Goal: Information Seeking & Learning: Compare options

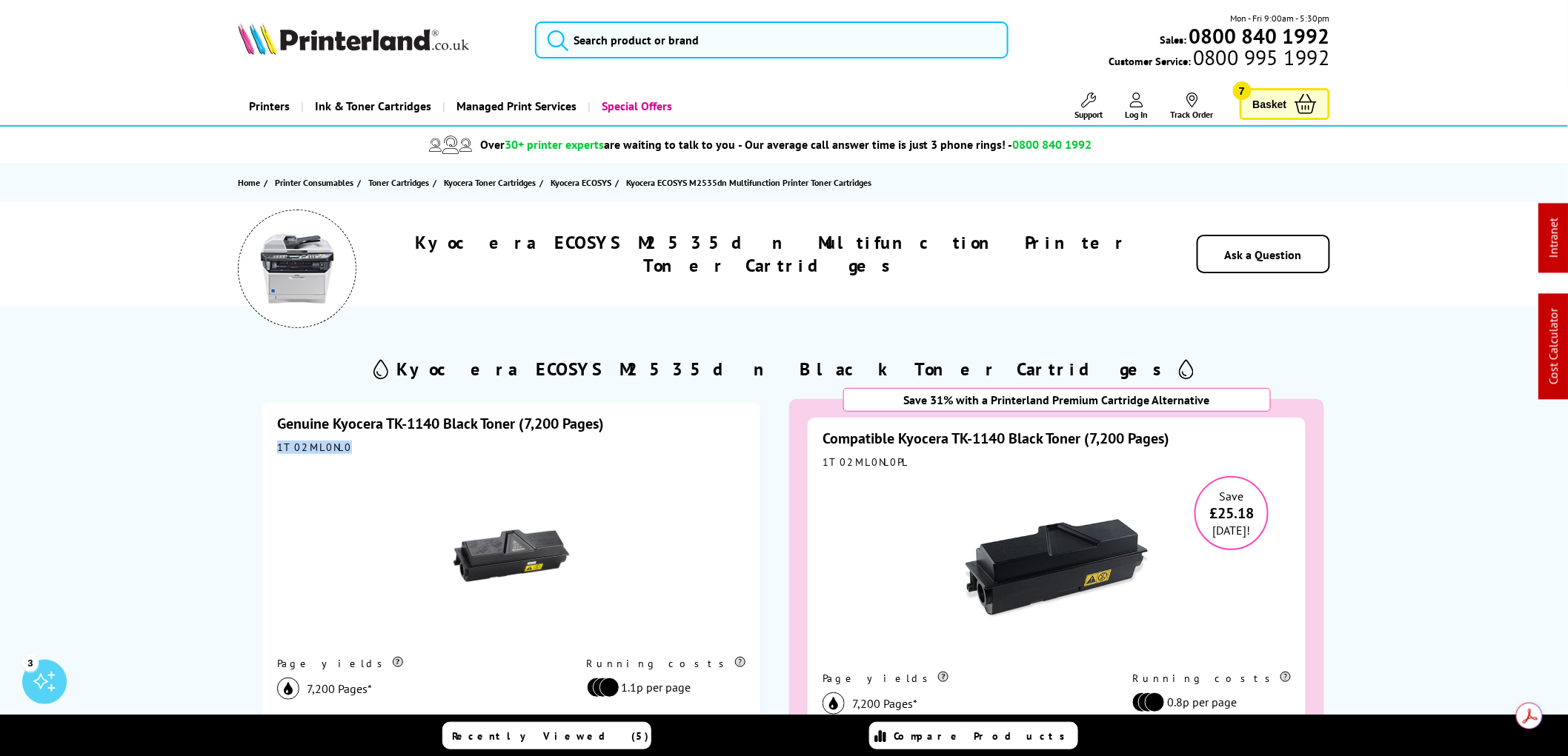
drag, startPoint x: 340, startPoint y: 452, endPoint x: 255, endPoint y: 453, distance: 85.0
click at [255, 453] on div "Genuine Kyocera TK-1140 Black Toner (7,200 Pages) 1T02ML0NL0 Page yields 7,200 …" at bounding box center [511, 670] width 535 height 571
copy div "1T02ML0NL0"
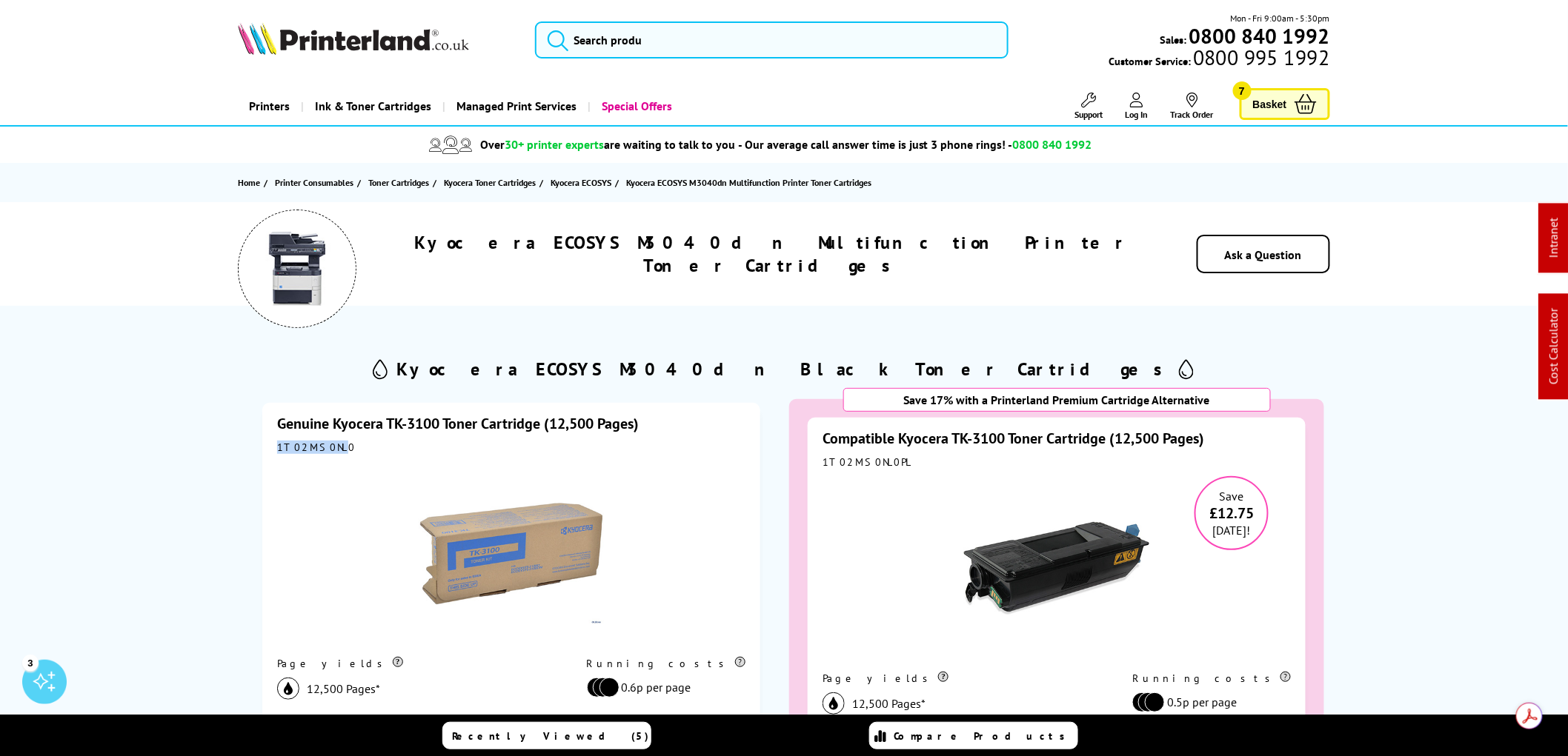
drag, startPoint x: 334, startPoint y: 446, endPoint x: 276, endPoint y: 447, distance: 58.0
click at [277, 447] on div "1T02MS0NL0" at bounding box center [511, 447] width 468 height 13
drag, startPoint x: 343, startPoint y: 447, endPoint x: 274, endPoint y: 452, distance: 69.2
click at [274, 452] on div "Genuine Kyocera TK-3100 Toner Cartridge (12,500 Pages) 1T02MS0NL0 Page yields 1…" at bounding box center [511, 653] width 498 height 500
copy div "1T02MS0NL0"
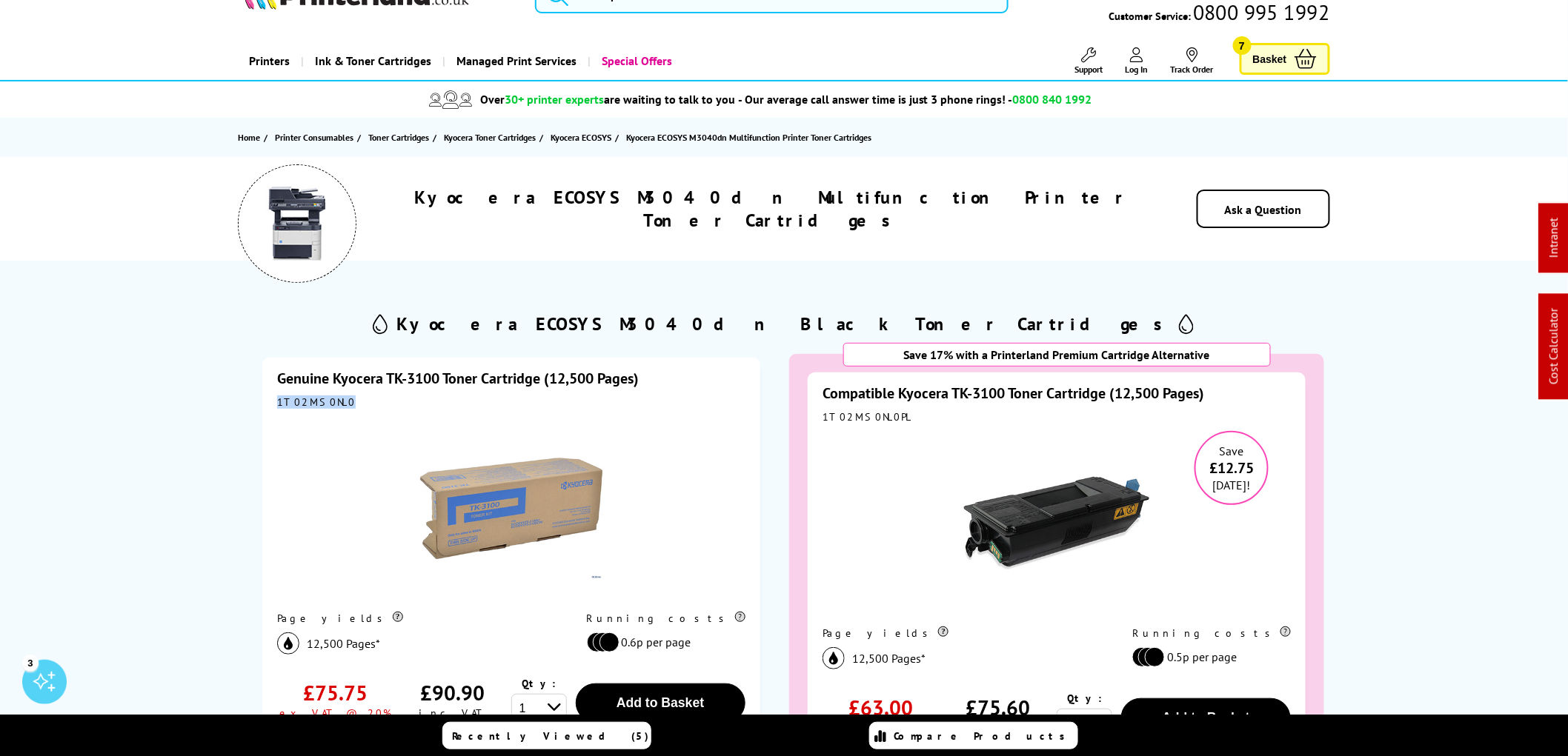
scroll to position [82, 0]
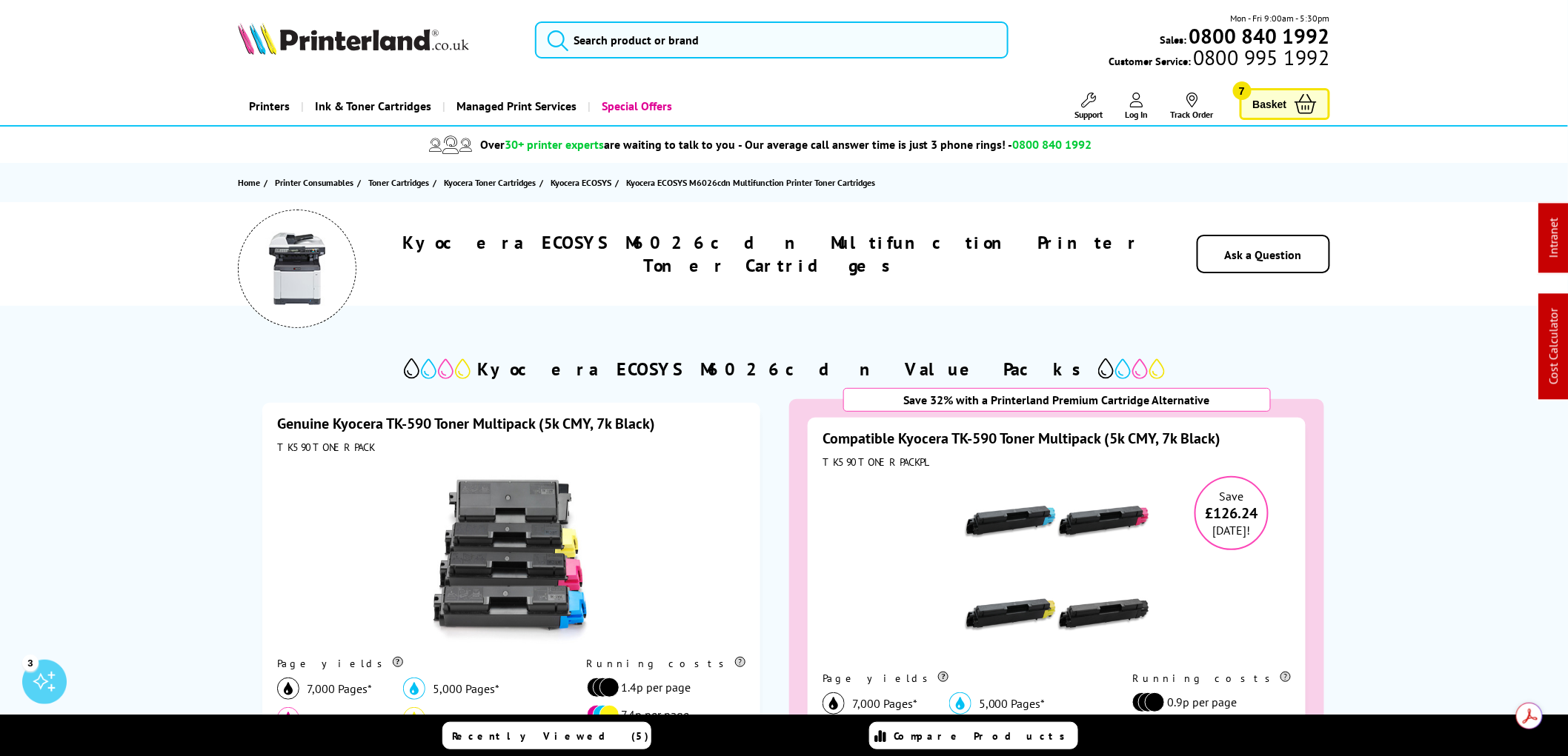
drag, startPoint x: 361, startPoint y: 448, endPoint x: 260, endPoint y: 455, distance: 101.2
click at [260, 455] on div "Genuine Kyocera TK-590 Toner Multipack (5k CMY, 7k Black) TK590TONERPACK Page y…" at bounding box center [511, 685] width 535 height 601
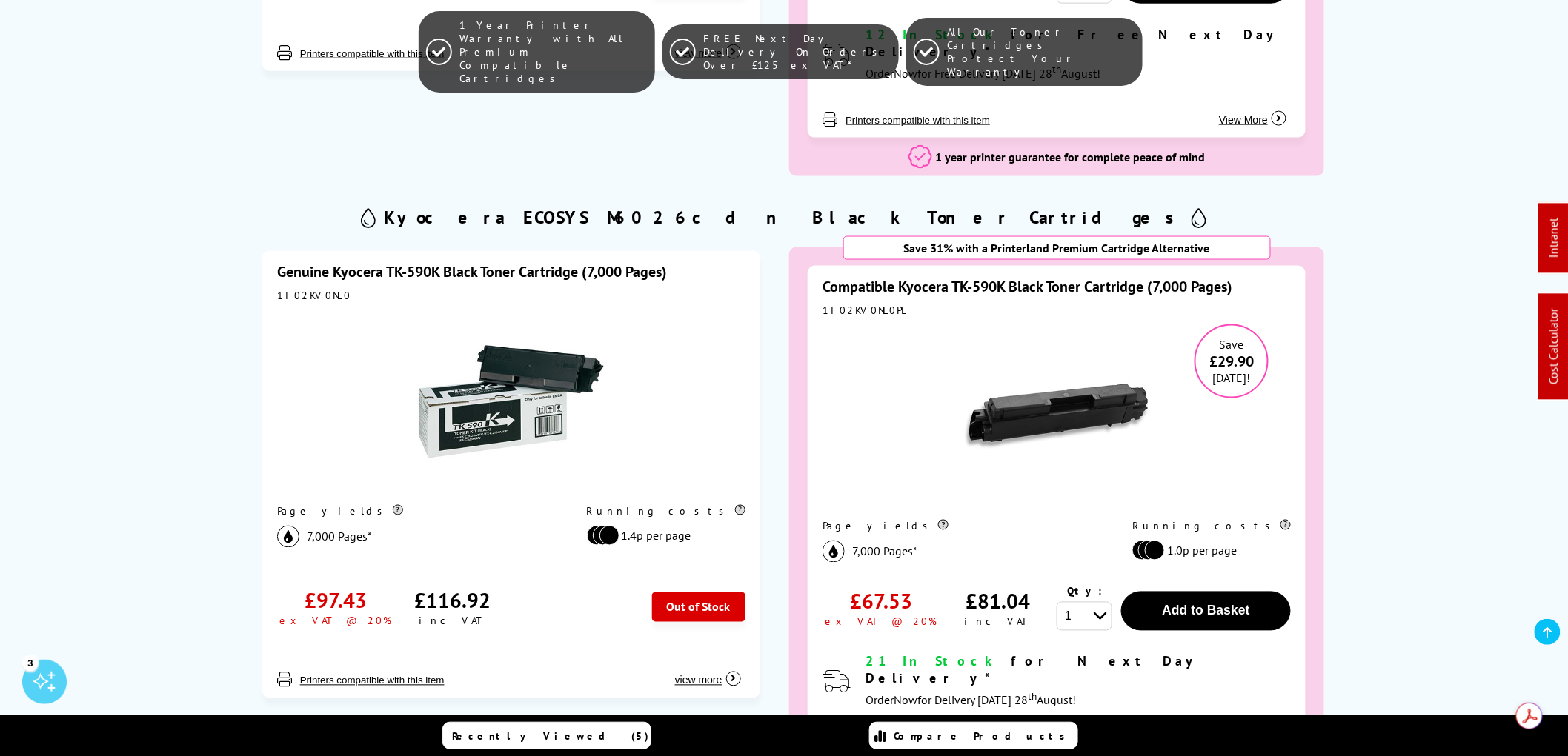
scroll to position [823, 0]
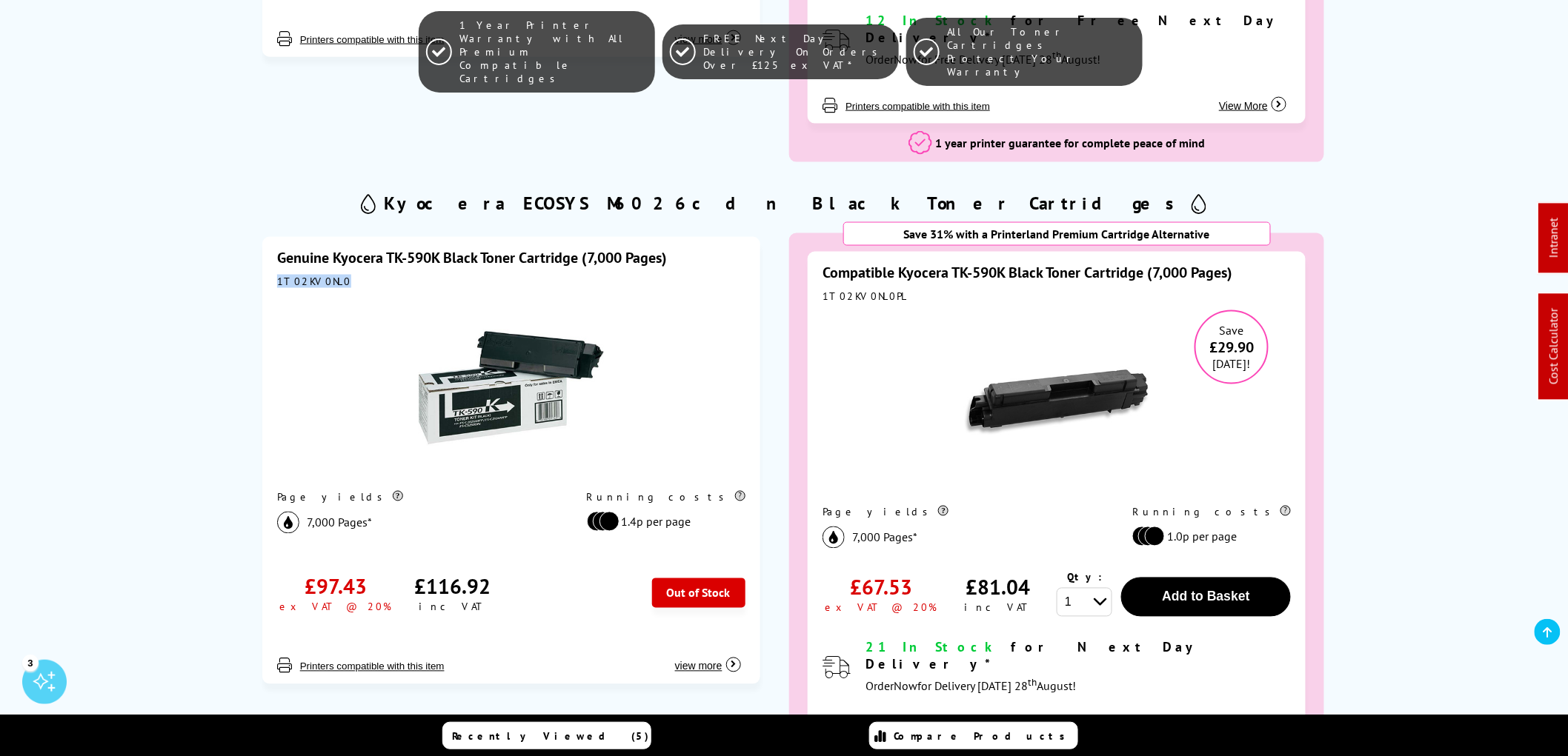
drag, startPoint x: 337, startPoint y: 263, endPoint x: 253, endPoint y: 268, distance: 84.1
click at [253, 268] on div "Genuine Kyocera TK-590K Black Toner Cartridge (7,000 Pages) 1T02KV0NL0 Page yie…" at bounding box center [511, 504] width 535 height 571
copy div "1T02KV0NL0"
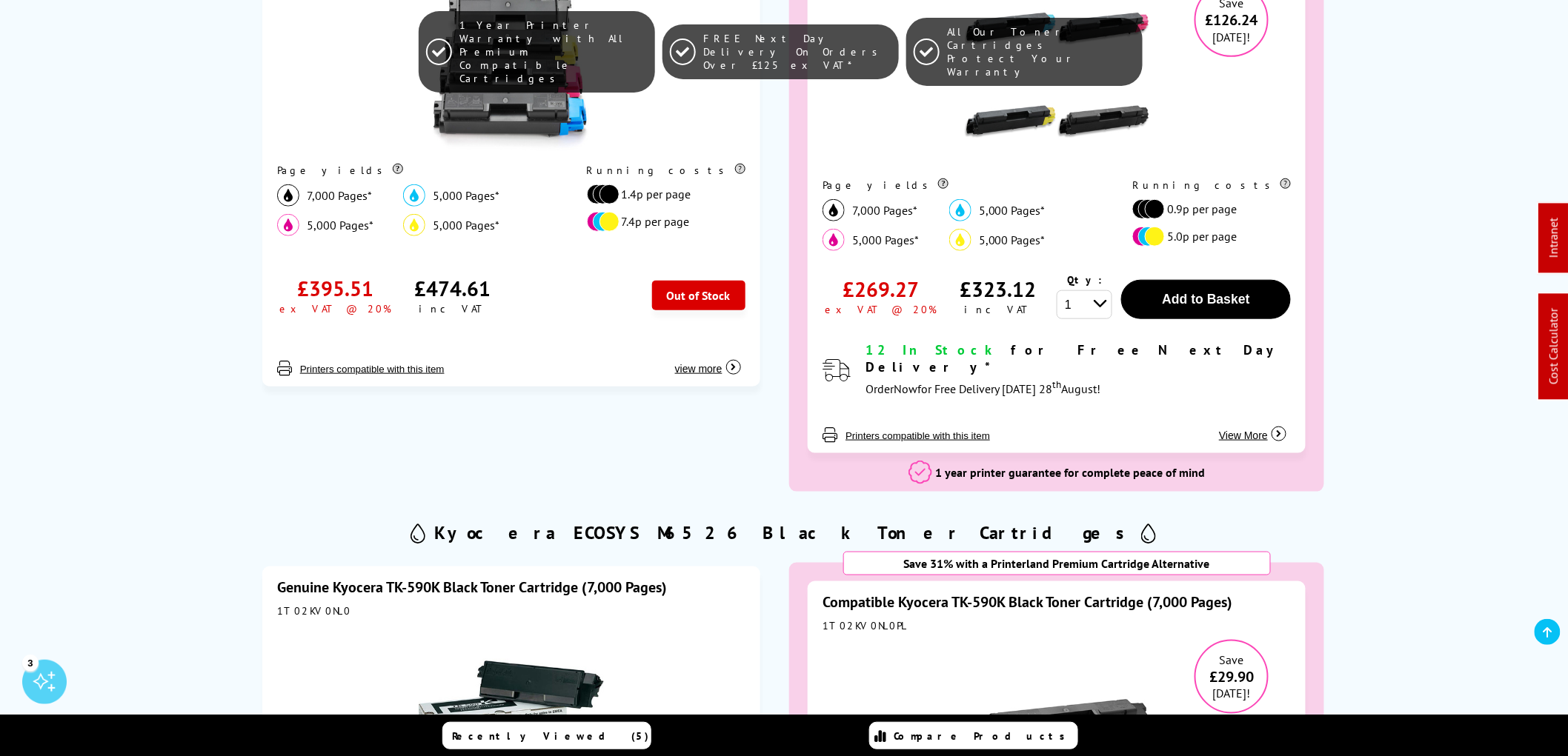
scroll to position [740, 0]
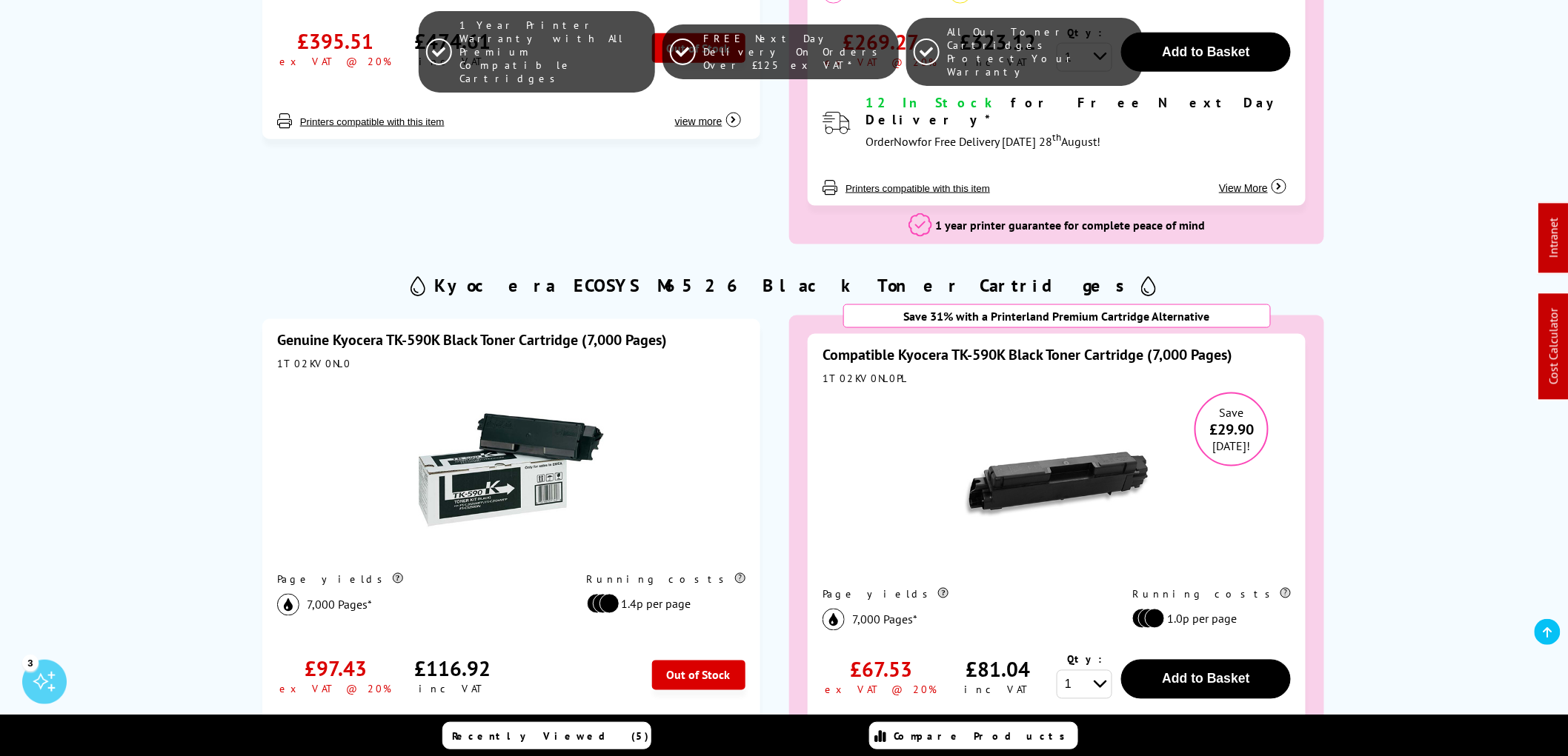
click at [512, 454] on img at bounding box center [511, 470] width 185 height 185
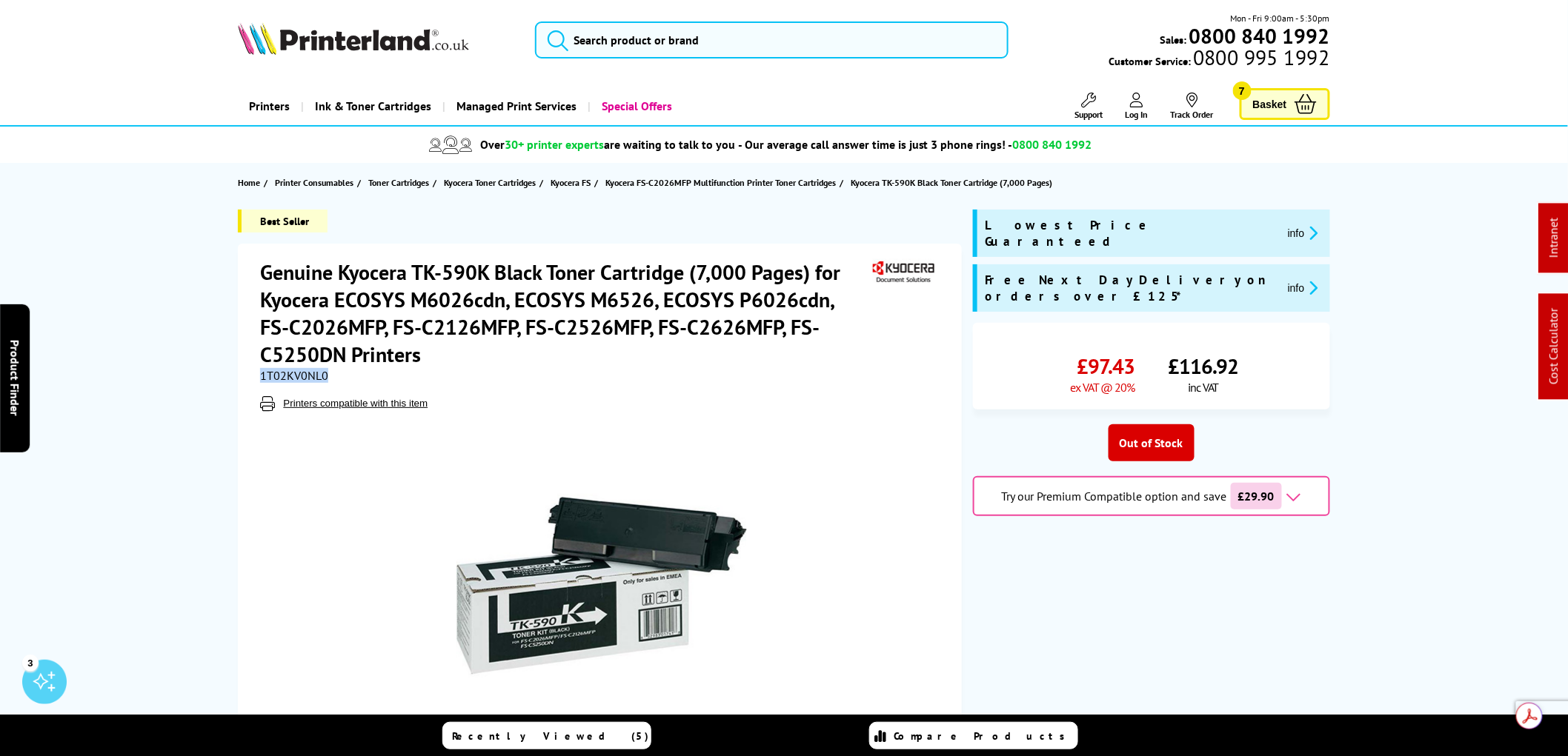
drag, startPoint x: 327, startPoint y: 376, endPoint x: 256, endPoint y: 379, distance: 71.1
click at [256, 379] on div "Genuine Kyocera TK-590K Black Toner Cartridge (7,000 Pages) for Kyocera ECOSYS …" at bounding box center [599, 544] width 724 height 602
copy span "1T02KV0NL0"
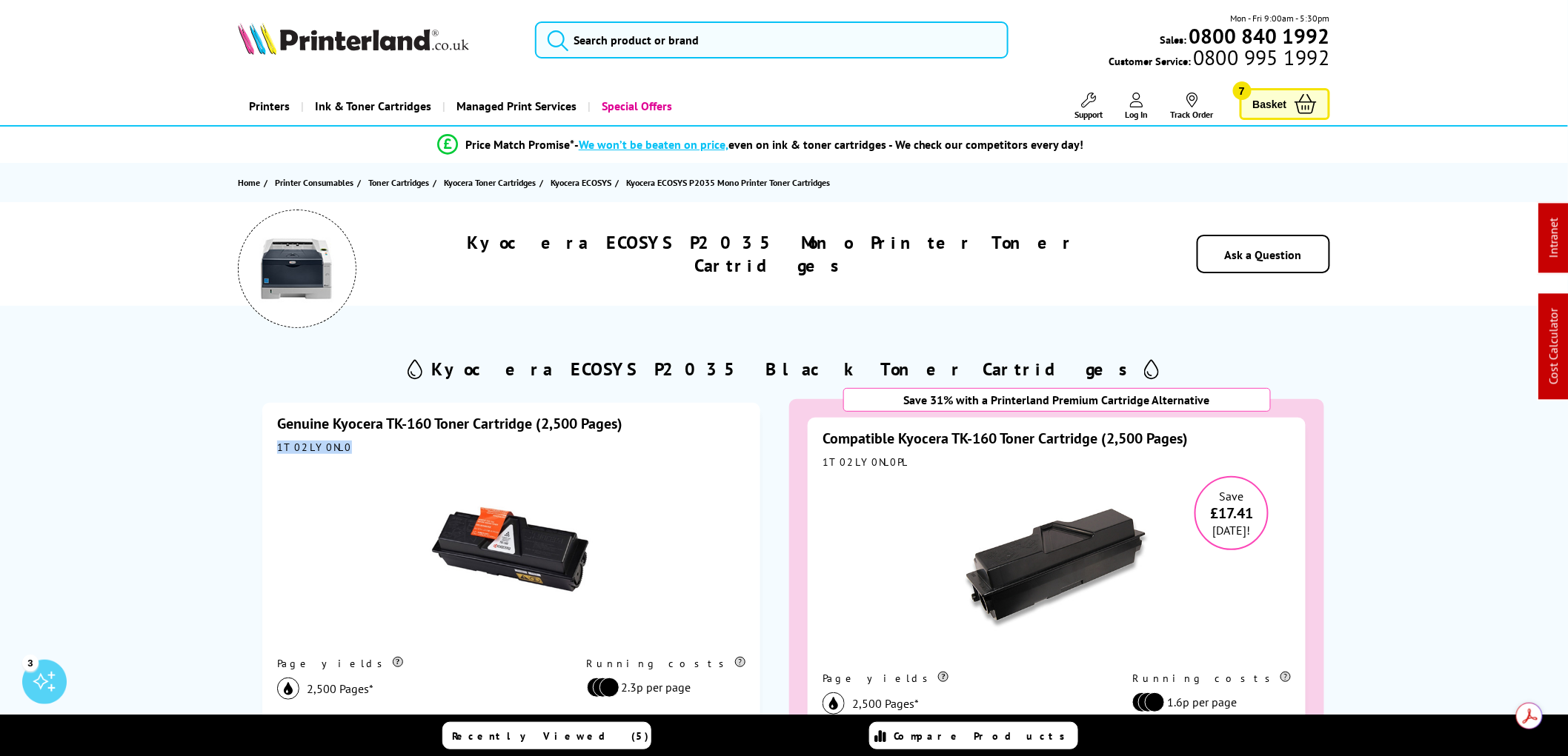
drag, startPoint x: 351, startPoint y: 449, endPoint x: 252, endPoint y: 453, distance: 99.1
click at [252, 453] on div "Genuine Kyocera TK-160 Toner Cartridge (2,500 Pages) 1T02LY0NL0 Page yields 2,5…" at bounding box center [511, 670] width 535 height 571
copy div "1T02LY0NL0"
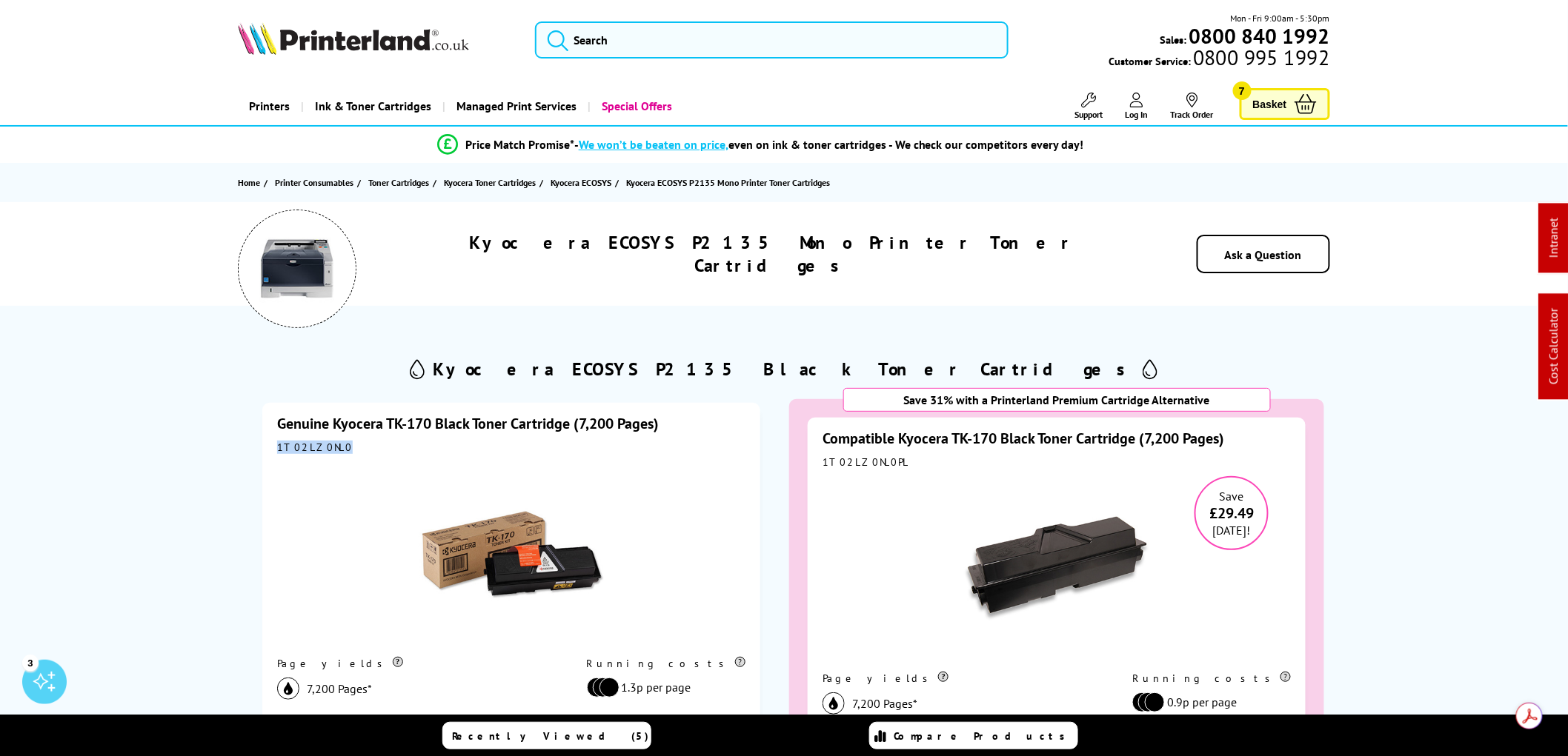
drag, startPoint x: 339, startPoint y: 446, endPoint x: 272, endPoint y: 443, distance: 67.1
click at [272, 443] on div "Genuine Kyocera TK-170 Black Toner Cartridge (7,200 Pages) 1T02LZ0NL0 Page yiel…" at bounding box center [511, 626] width 498 height 447
copy div "1T02LZ0NL0"
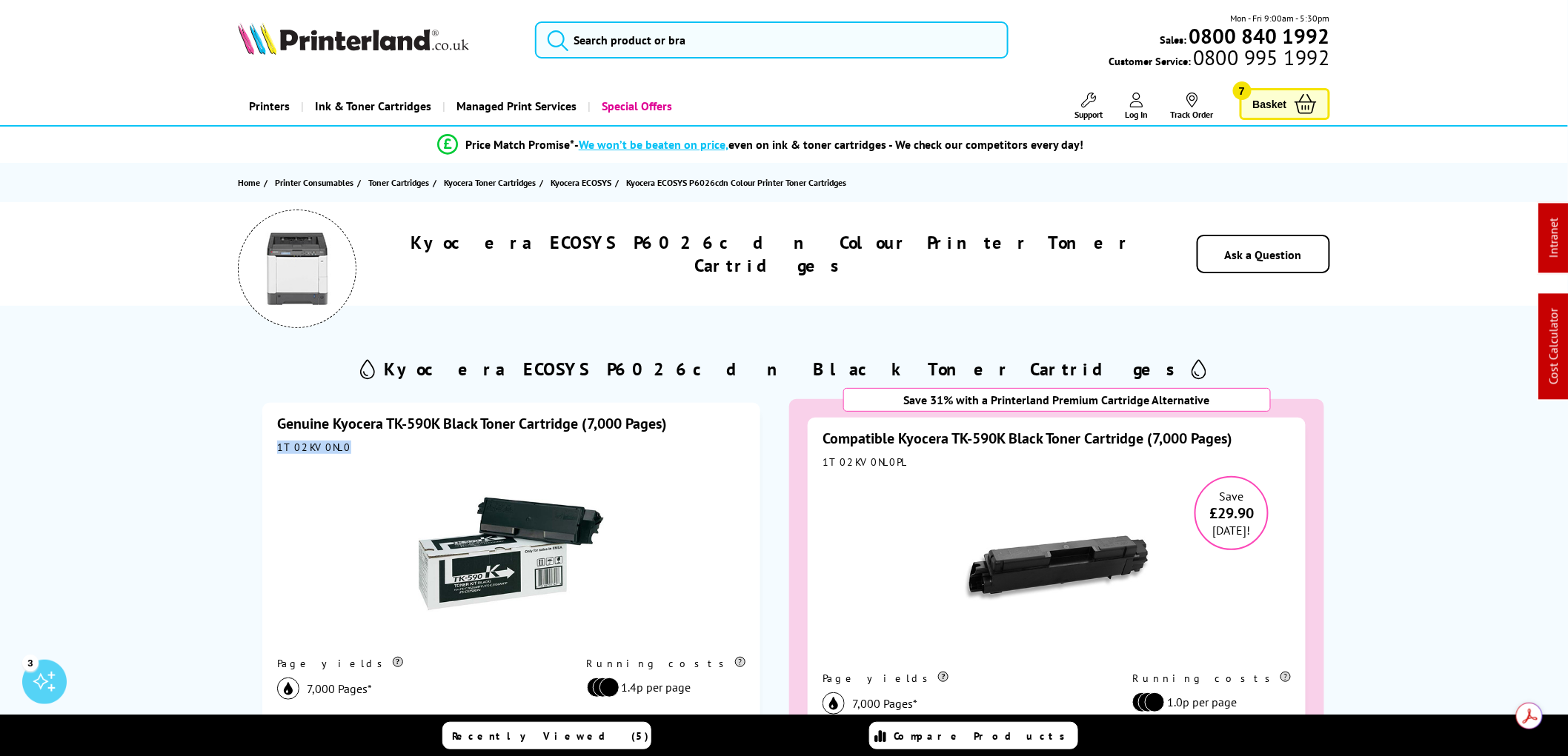
drag, startPoint x: 346, startPoint y: 445, endPoint x: 239, endPoint y: 446, distance: 107.0
click at [239, 446] on div "Genuine Kyocera TK-590K Black Toner Cartridge (7,000 Pages) 1T02KV0NL0 Page yie…" at bounding box center [783, 678] width 1091 height 586
copy div "1T02KV0NL0"
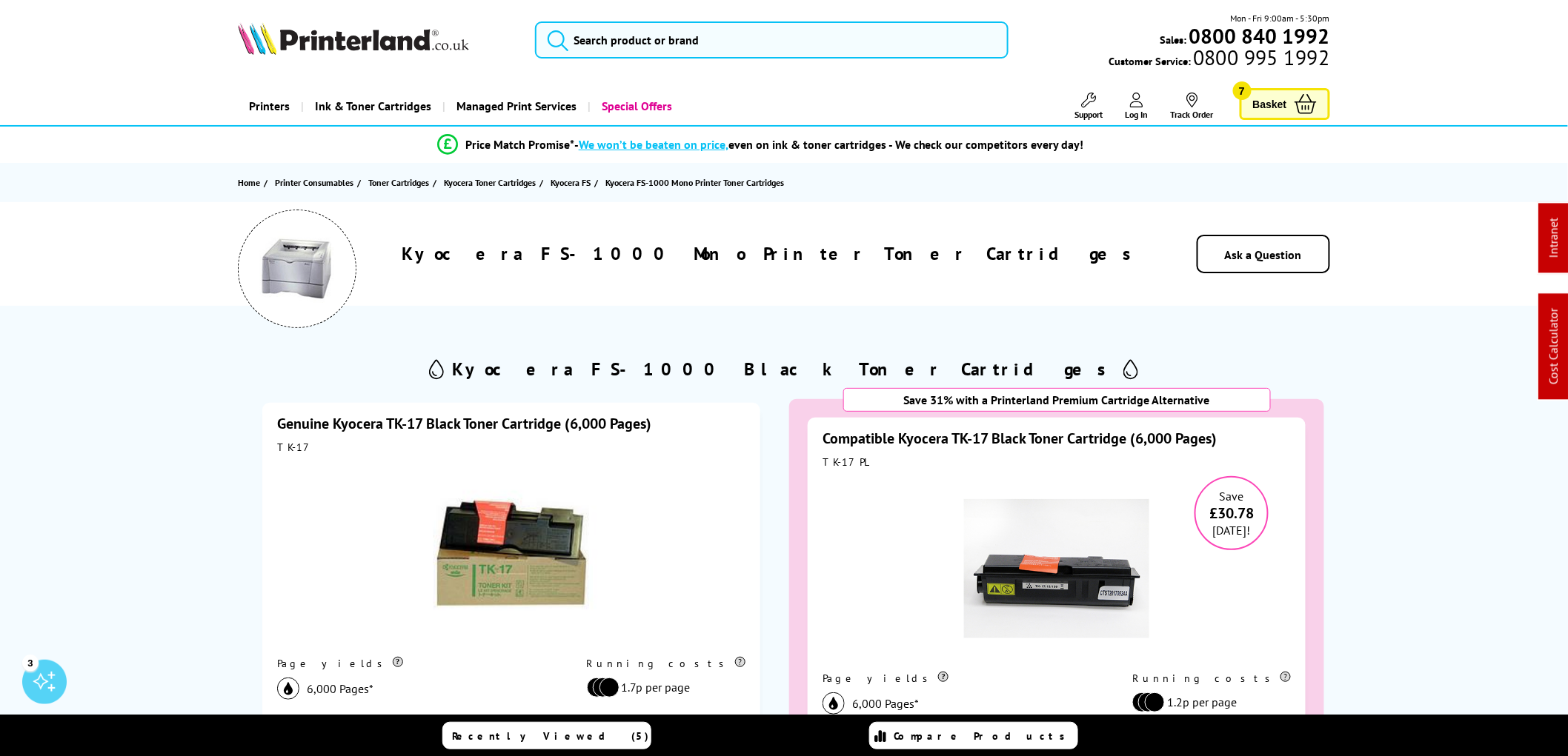
click at [442, 426] on link "Genuine Kyocera TK-17 Black Toner Cartridge (6,000 Pages)" at bounding box center [464, 423] width 375 height 19
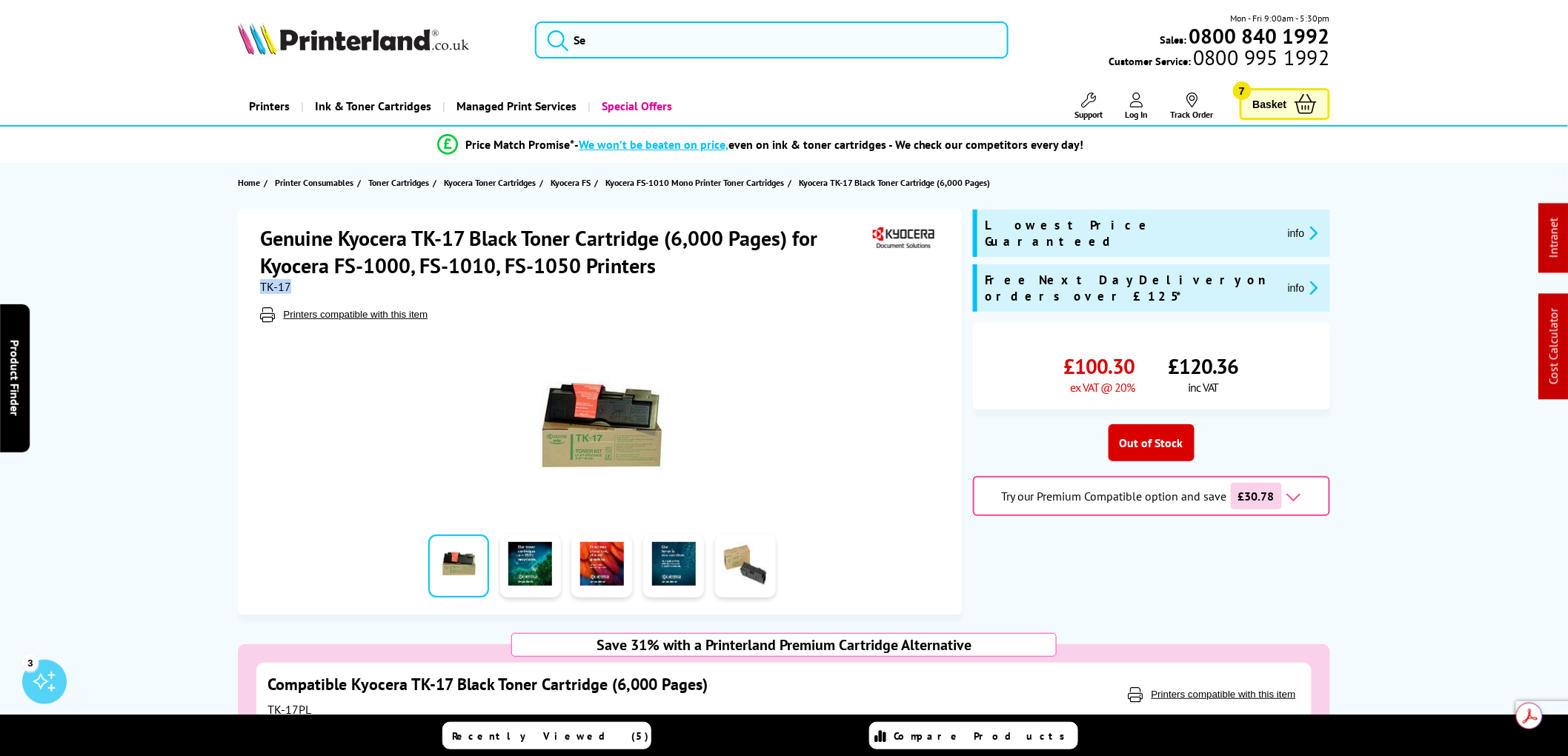
drag, startPoint x: 293, startPoint y: 284, endPoint x: 248, endPoint y: 287, distance: 45.1
click at [248, 287] on div "Genuine Kyocera TK-17 Black Toner Cartridge (6,000 Pages) for Kyocera FS-1000, …" at bounding box center [599, 412] width 724 height 405
copy span "TK-17"
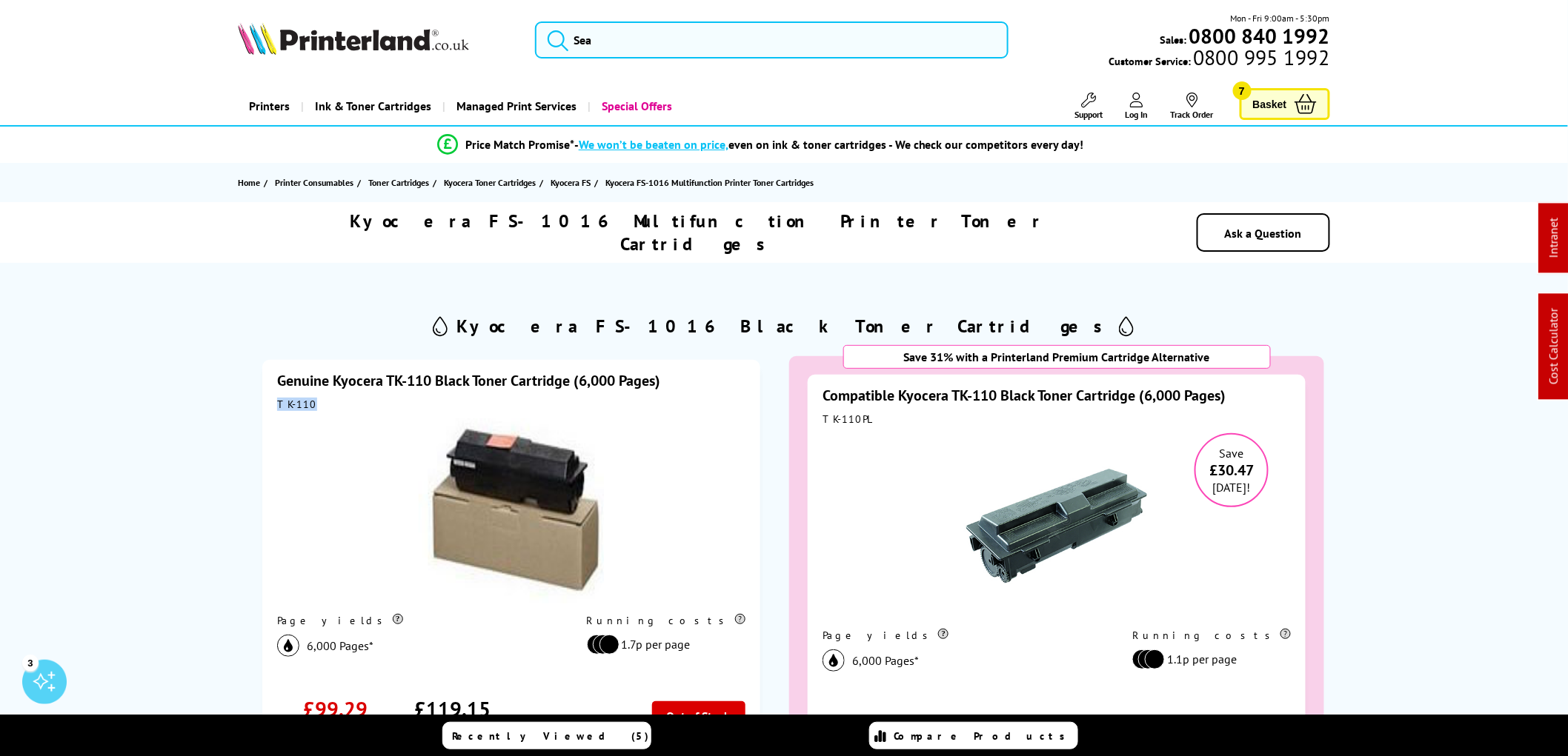
drag, startPoint x: 313, startPoint y: 379, endPoint x: 265, endPoint y: 384, distance: 48.3
click at [265, 384] on div "Genuine Kyocera TK-110 Black Toner Cartridge (6,000 Pages) TK-110 Page yields 6…" at bounding box center [511, 583] width 498 height 447
copy div "TK-110"
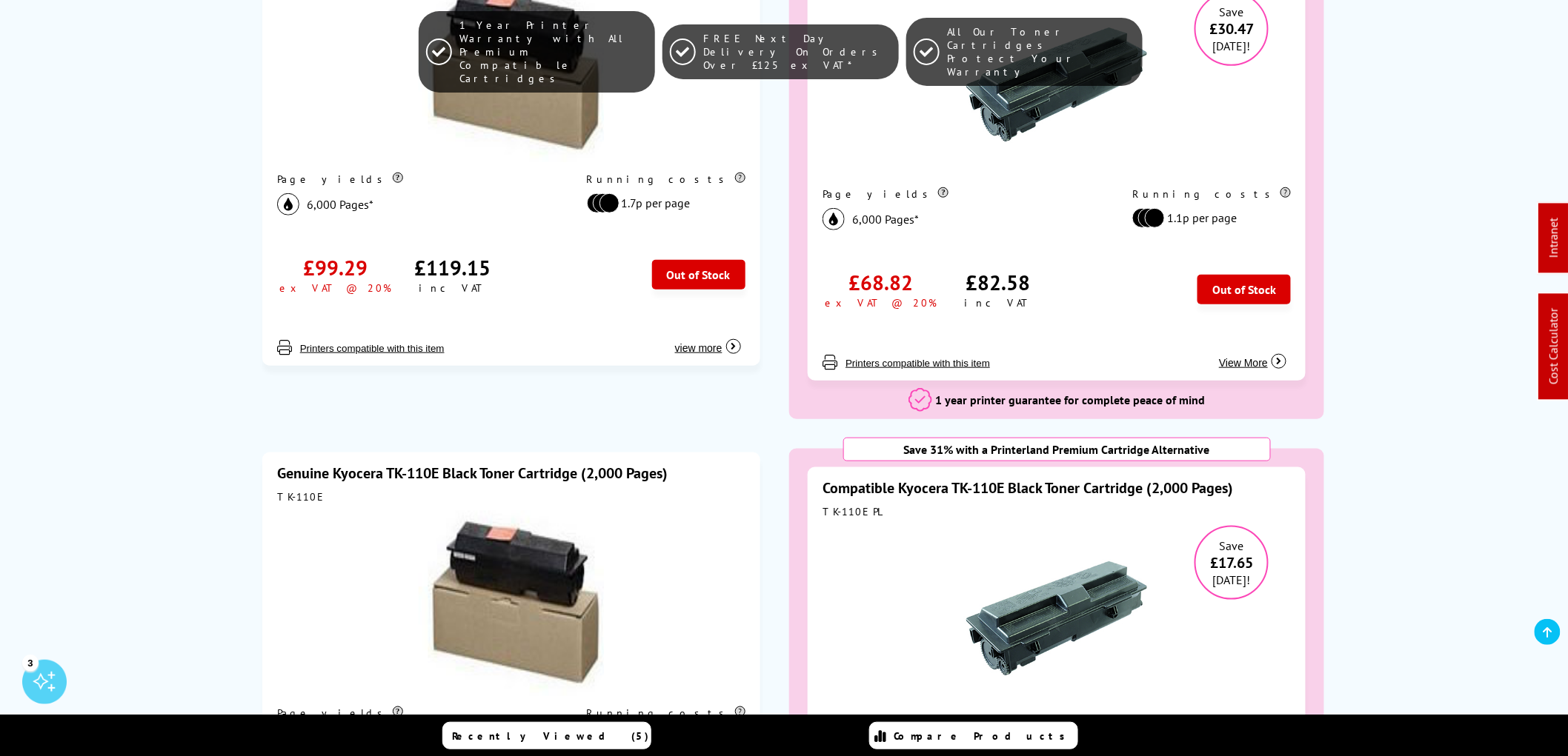
scroll to position [658, 0]
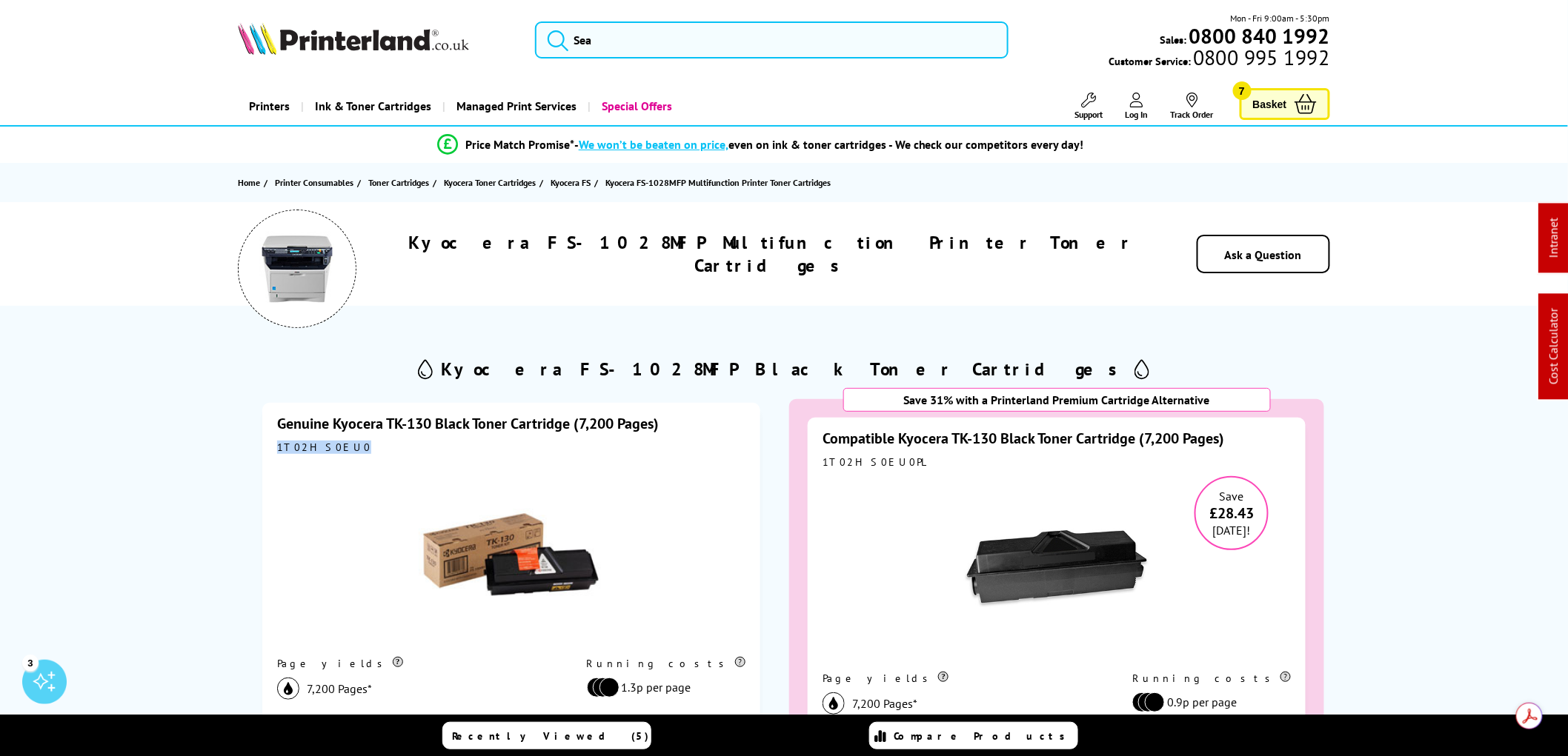
drag, startPoint x: 337, startPoint y: 452, endPoint x: 257, endPoint y: 447, distance: 80.2
click at [257, 447] on div "Genuine Kyocera TK-130 Black Toner Cartridge (7,200 Pages) 1T02HS0EU0 Page yiel…" at bounding box center [511, 670] width 535 height 571
copy div "1T02HS0EU0"
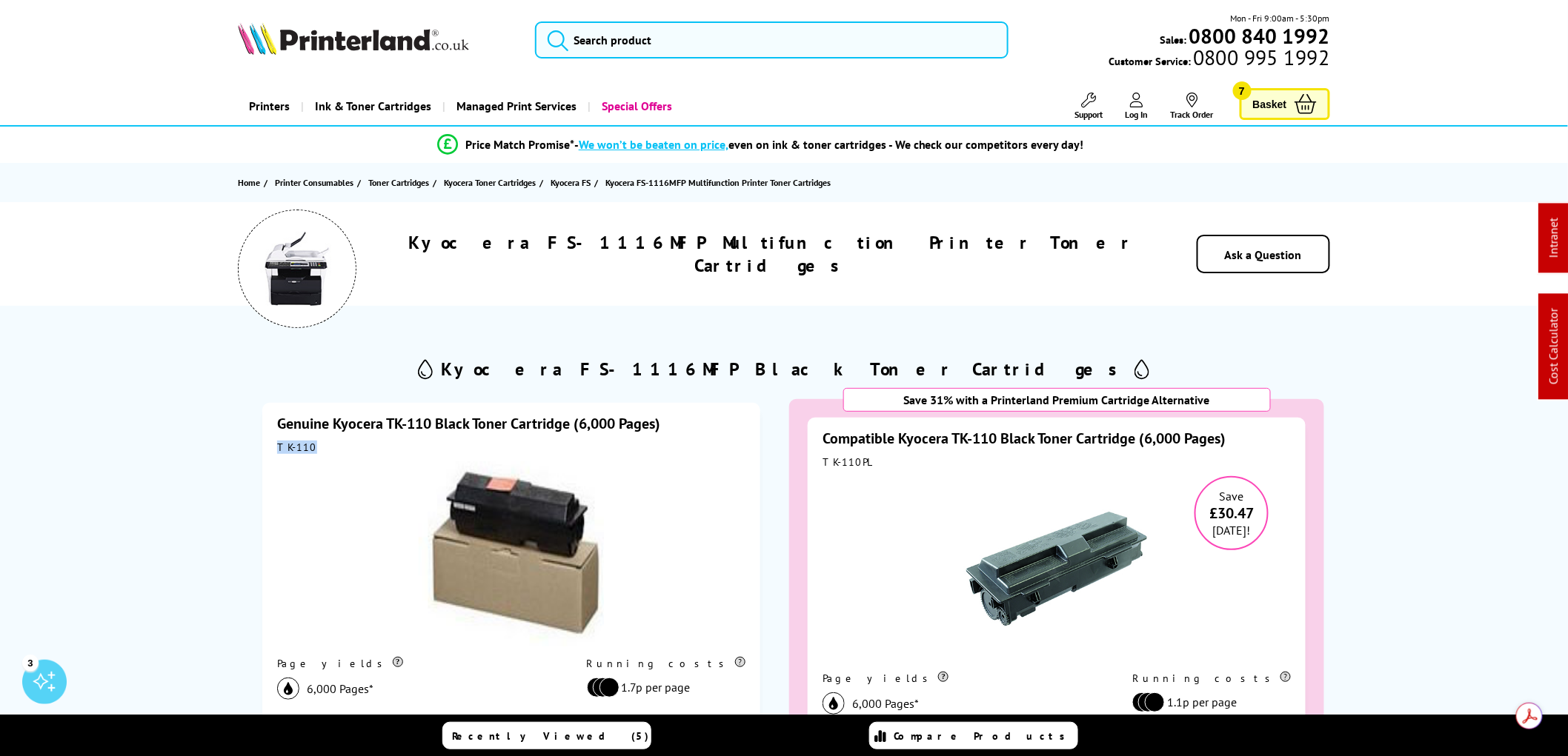
drag, startPoint x: 313, startPoint y: 449, endPoint x: 270, endPoint y: 448, distance: 43.0
click at [270, 448] on div "Genuine Kyocera TK-110 Black Toner Cartridge (6,000 Pages) TK-110 Page yields 6…" at bounding box center [511, 626] width 498 height 447
copy div "TK-110"
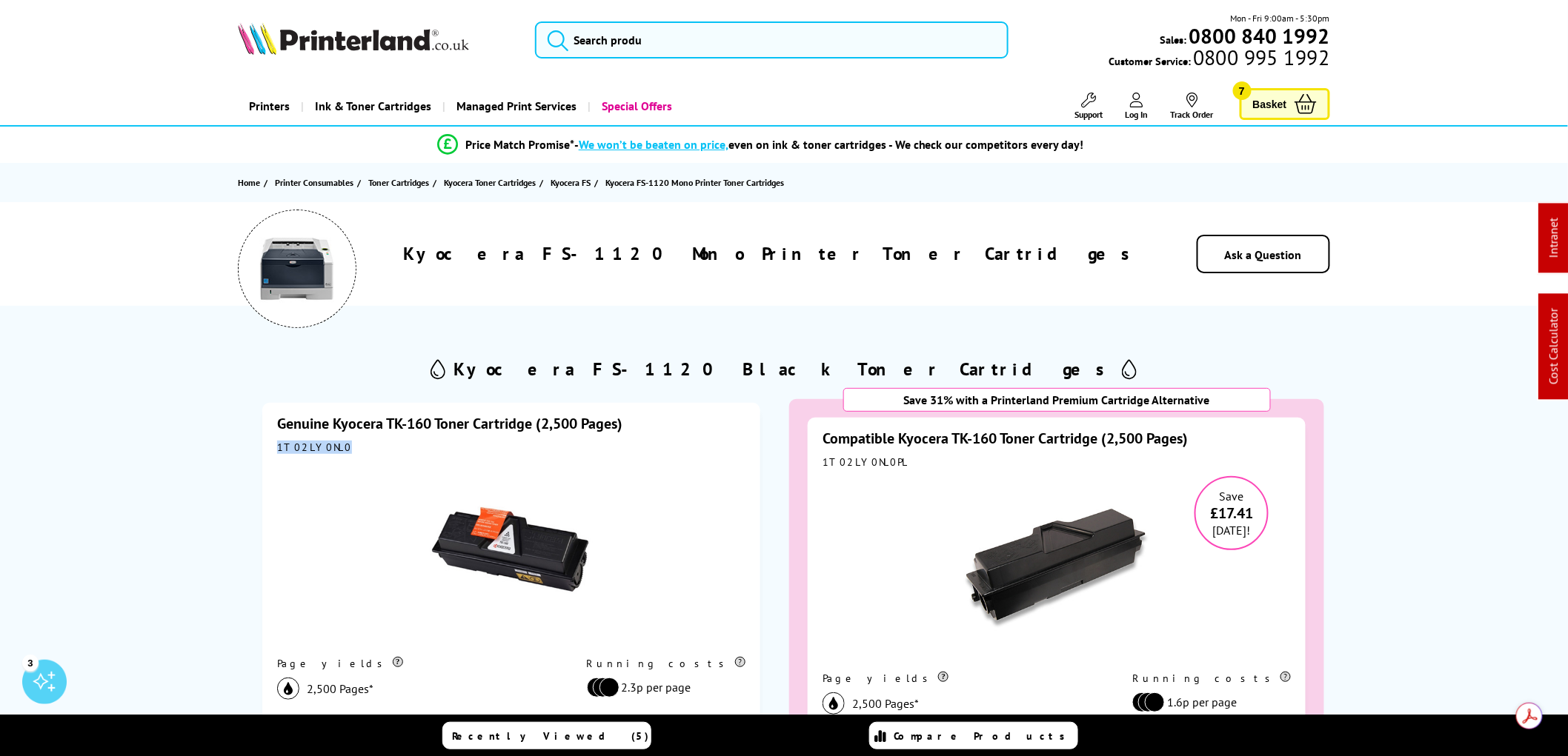
drag, startPoint x: 332, startPoint y: 448, endPoint x: 270, endPoint y: 448, distance: 62.0
click at [270, 448] on div "Genuine Kyocera TK-160 Toner Cartridge (2,500 Pages) 1T02LY0NL0 Page yields 2,5…" at bounding box center [511, 626] width 498 height 447
copy div "1T02LY0NL0"
click at [364, 424] on link "Genuine Kyocera TK-160 Toner Cartridge (2,500 Pages)" at bounding box center [450, 423] width 345 height 19
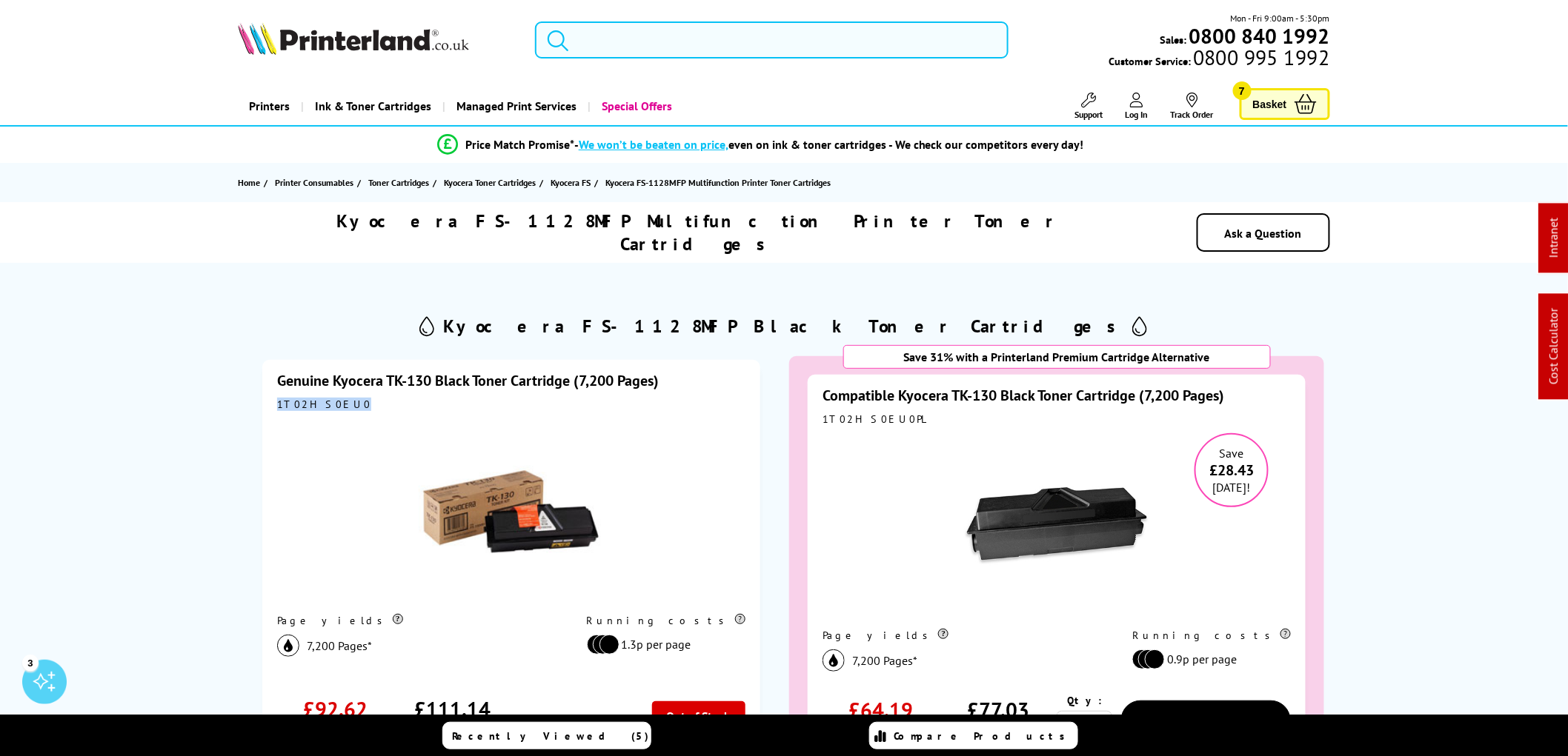
drag, startPoint x: 338, startPoint y: 381, endPoint x: 264, endPoint y: 384, distance: 74.1
click at [264, 384] on div "Genuine Kyocera TK-130 Black Toner Cartridge (7,200 Pages) 1T02HS0EU0 Page yiel…" at bounding box center [511, 583] width 498 height 447
copy div "1T02HS0EU0"
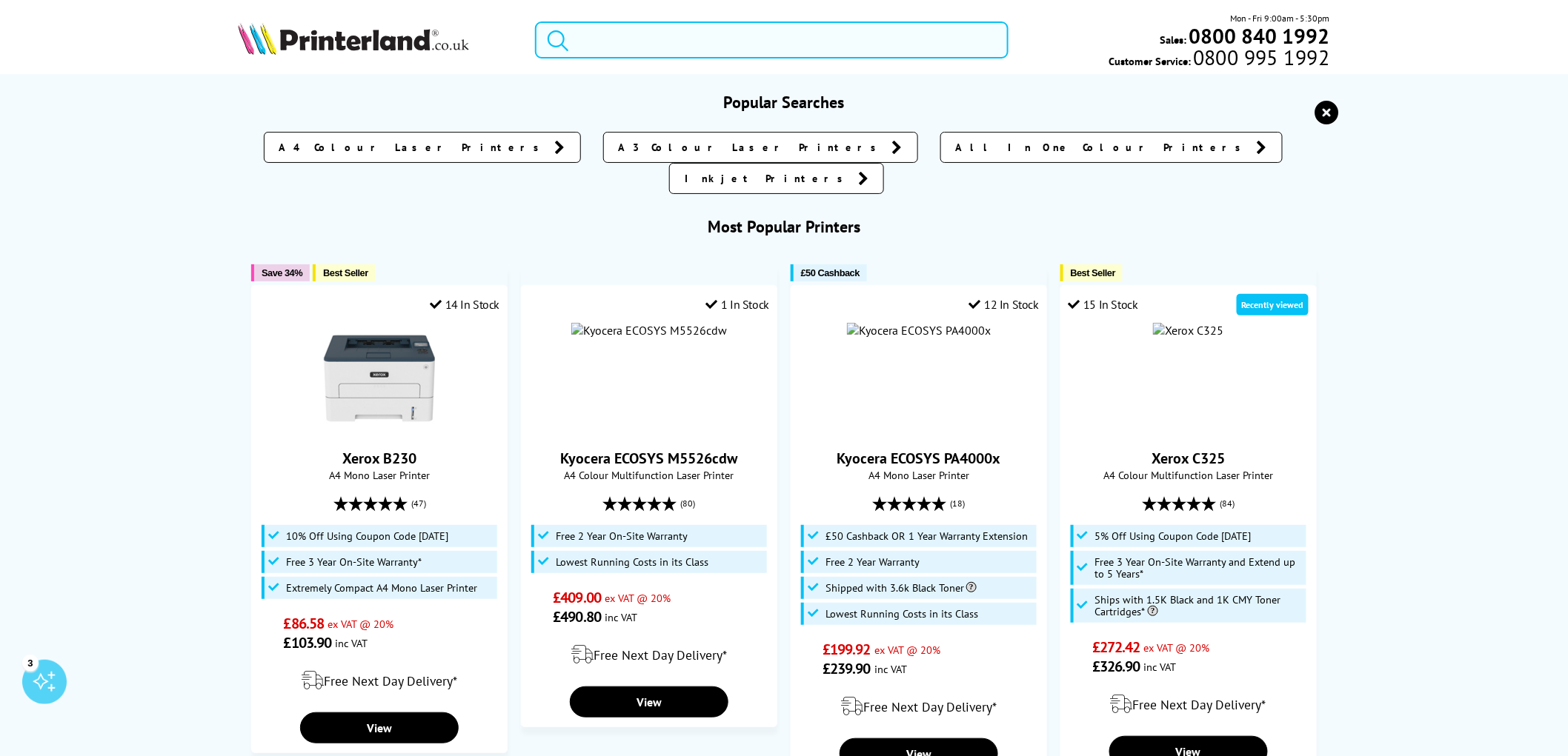
click at [634, 51] on input "search" at bounding box center [772, 40] width 474 height 37
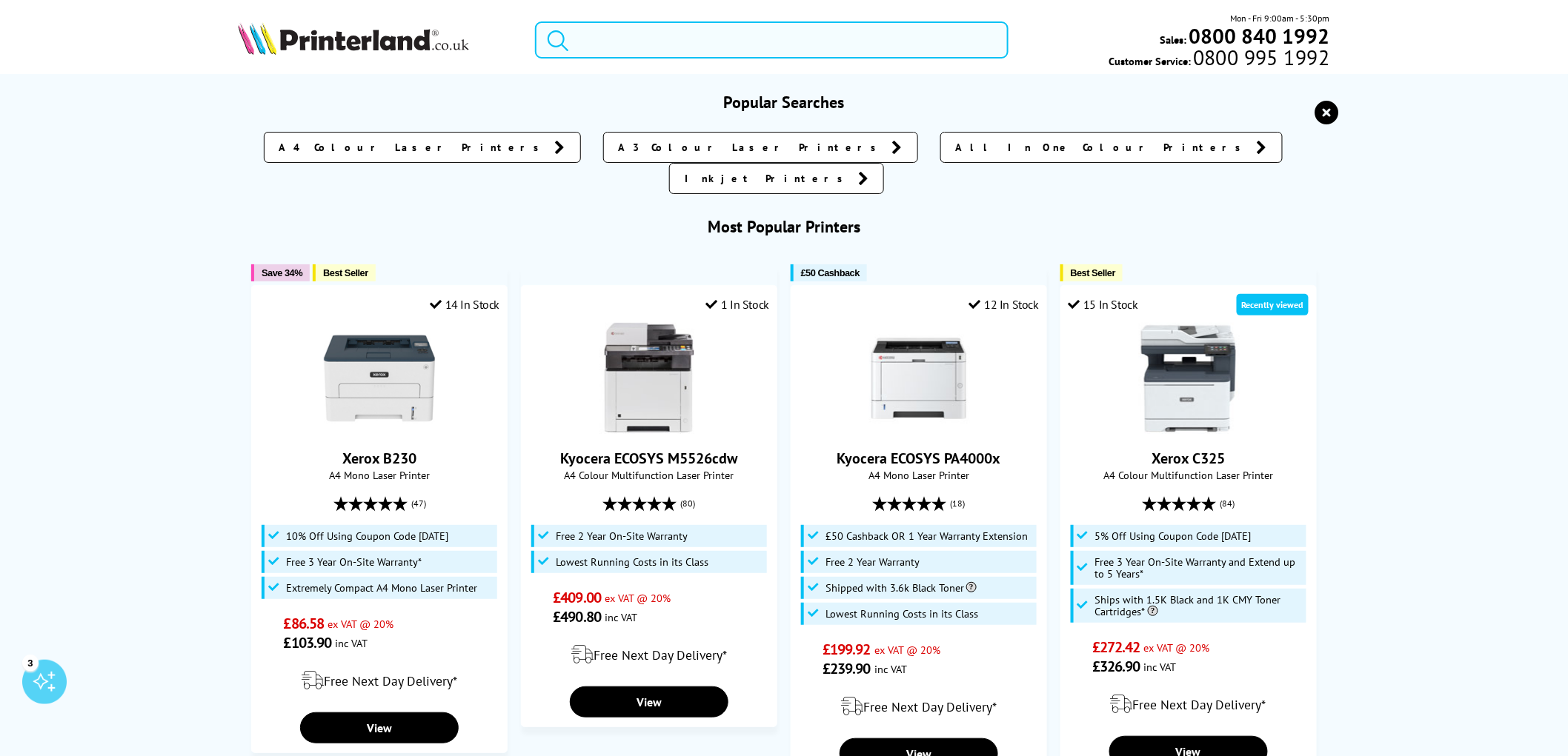
paste input "1T02HS0EU0"
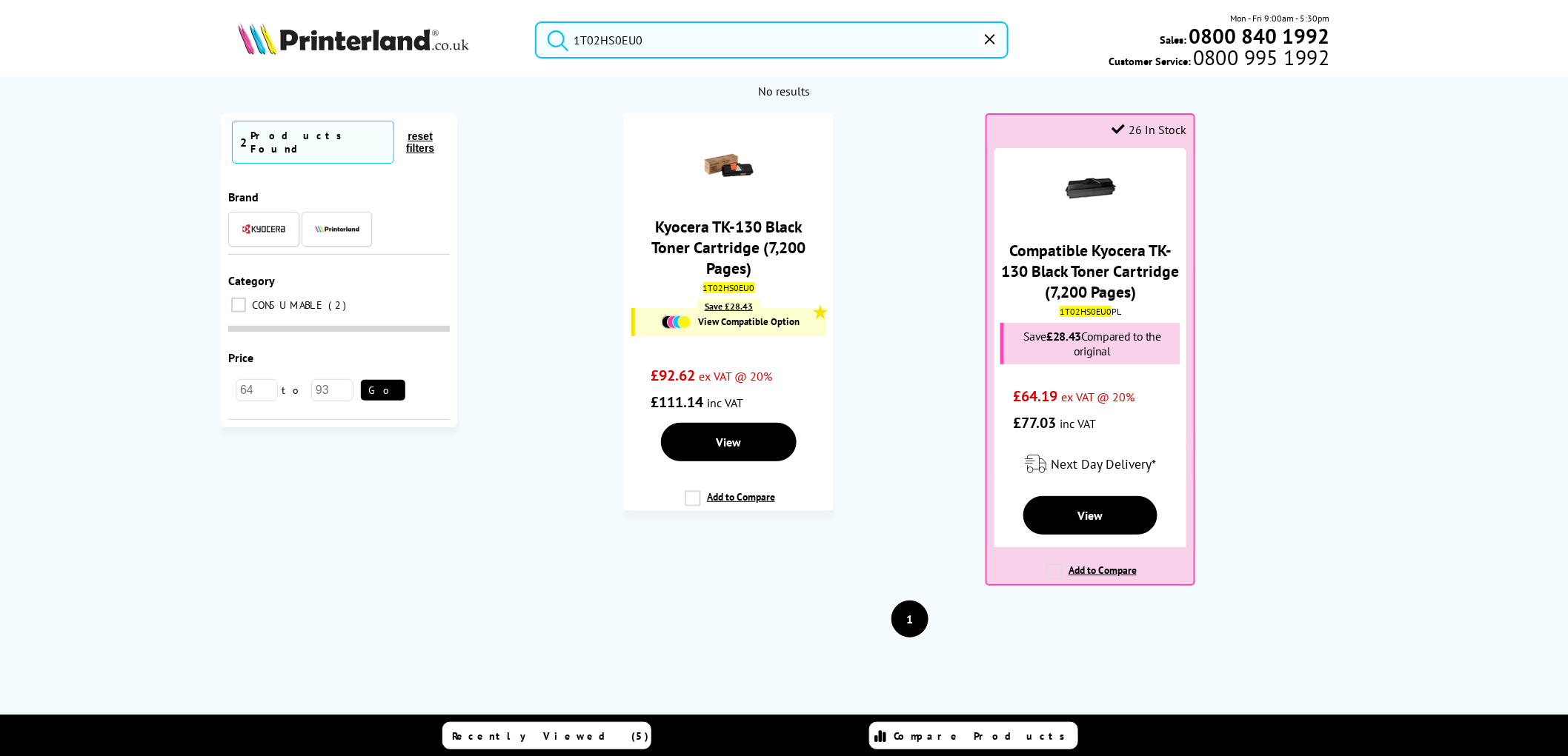
type input "1T02HS0EU0"
click at [536, 22] on button "submit" at bounding box center [555, 38] width 37 height 33
click at [747, 234] on link "Kyocera TK-130 Black Toner Cartridge (7,200 Pages)" at bounding box center [729, 249] width 154 height 63
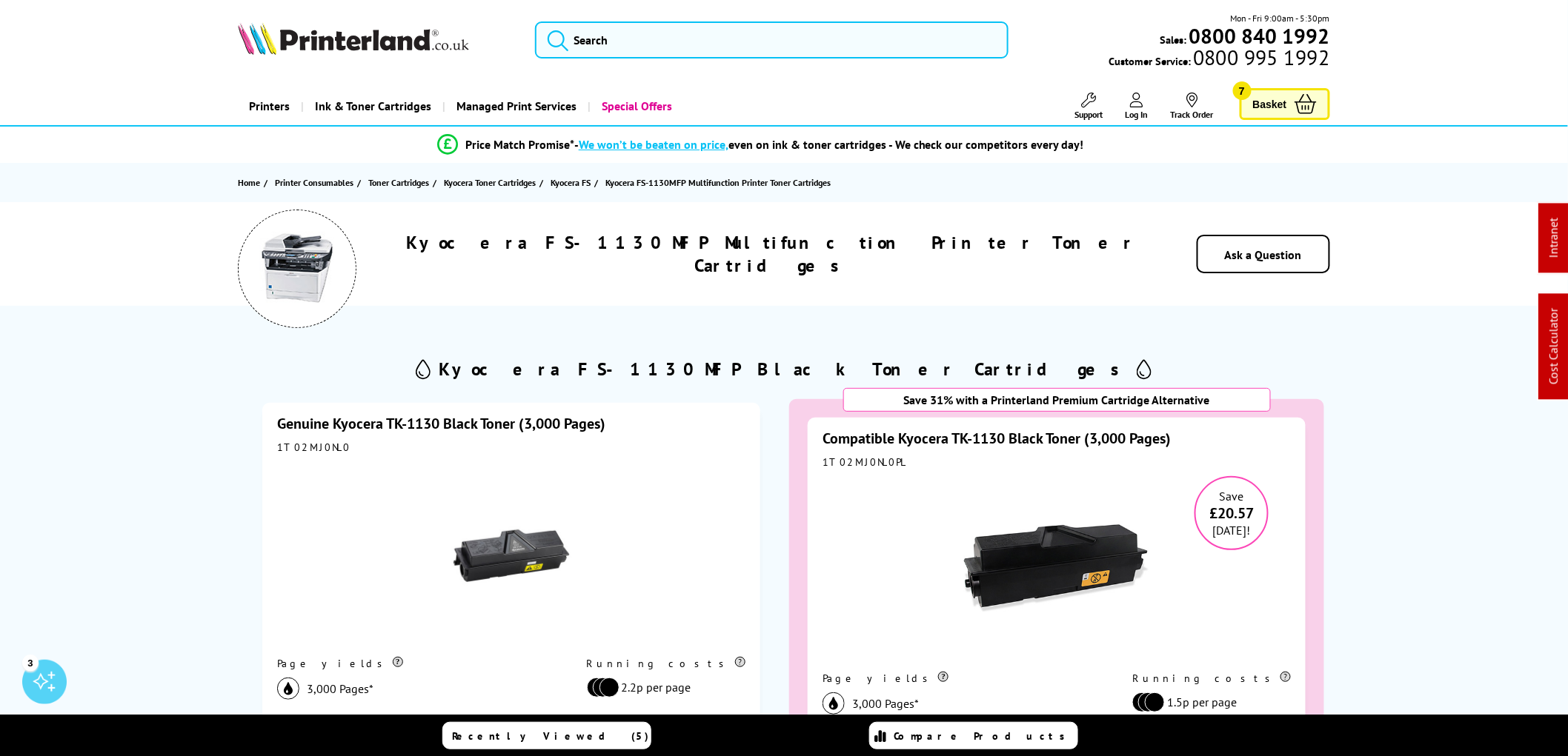
click at [380, 422] on link "Genuine Kyocera TK-1130 Black Toner (3,000 Pages)" at bounding box center [441, 423] width 328 height 19
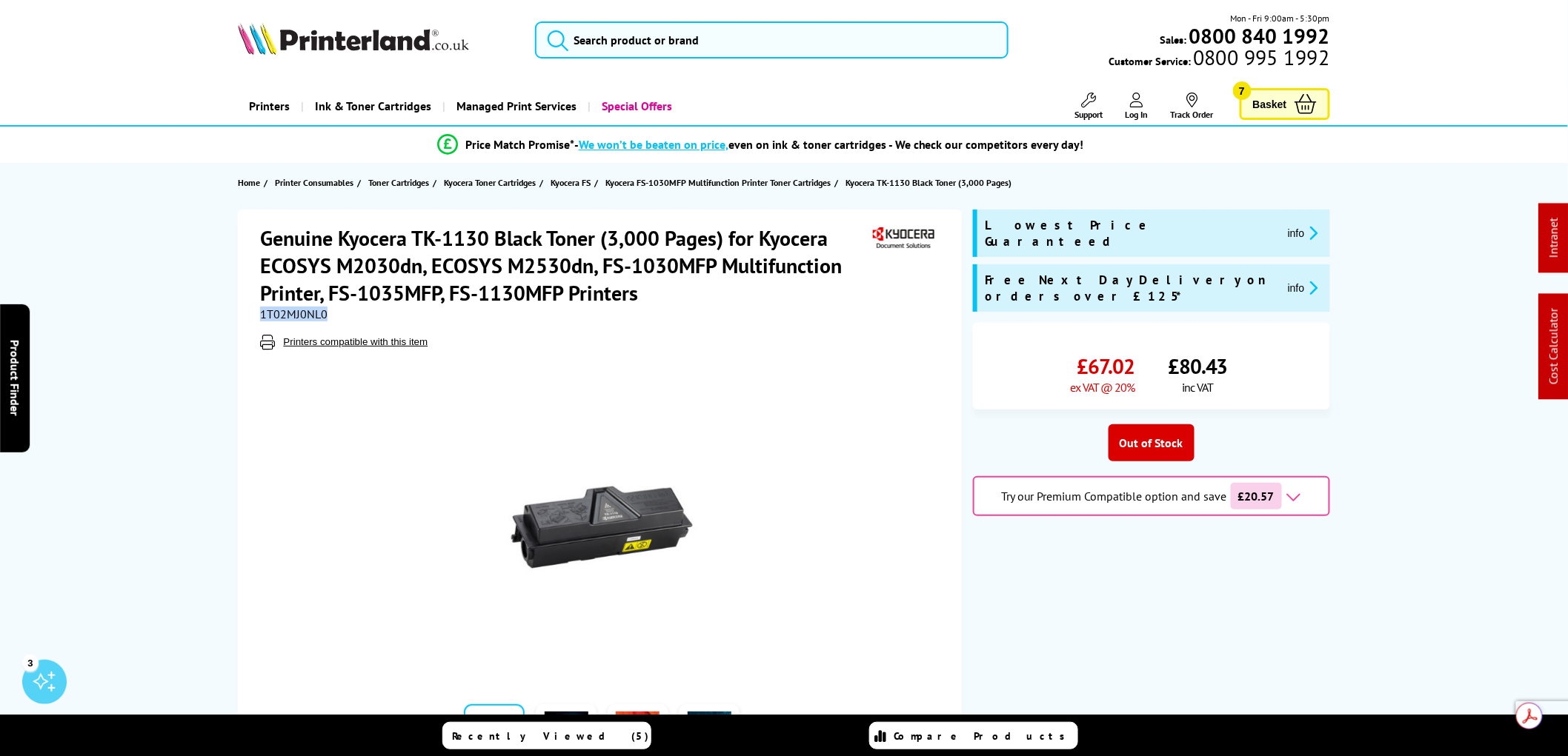
drag, startPoint x: 0, startPoint y: 0, endPoint x: 260, endPoint y: 314, distance: 407.7
click at [260, 314] on div "1T02MJ0NL0" at bounding box center [602, 314] width 683 height 15
